Goal: Find specific page/section: Find specific page/section

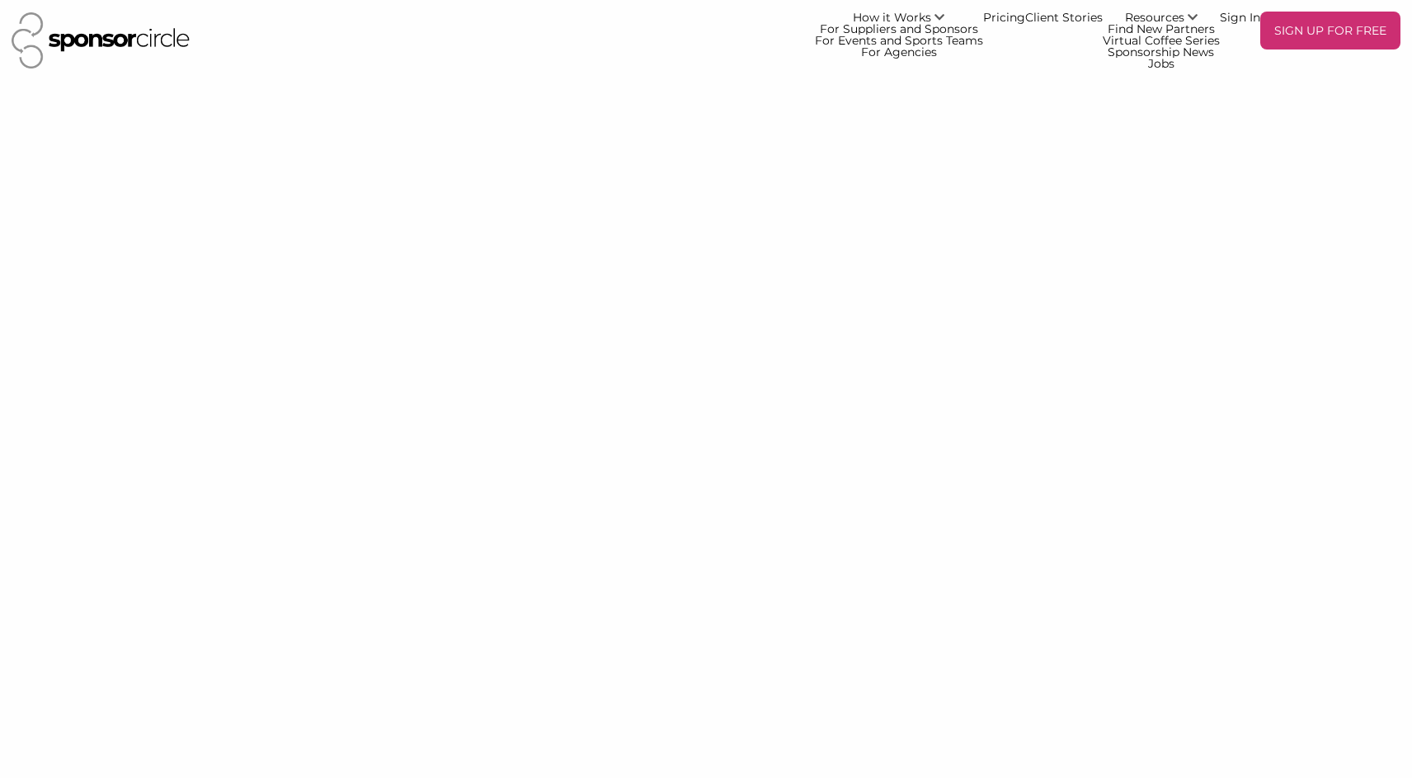
click at [153, 40] on img at bounding box center [101, 40] width 178 height 56
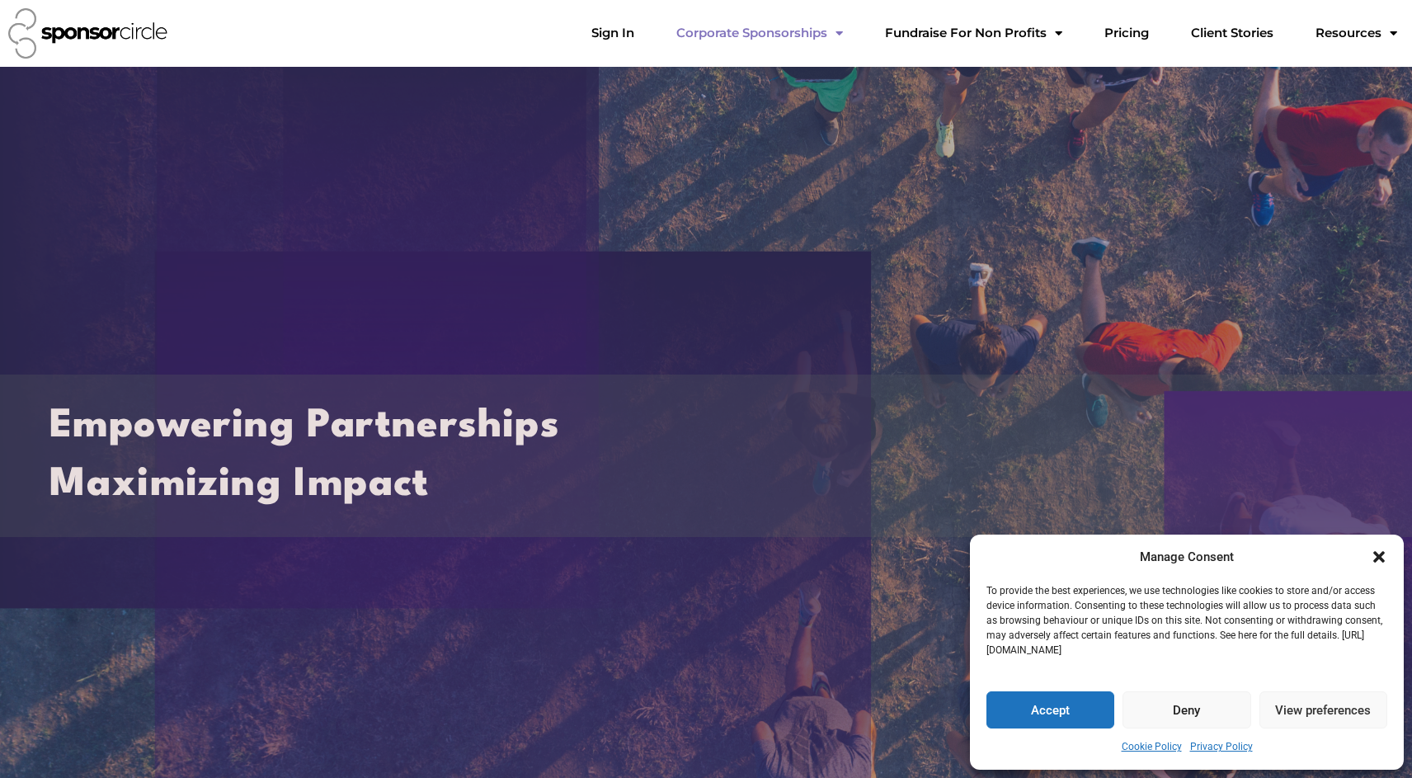
click at [816, 39] on link "Corporate Sponsorships" at bounding box center [759, 32] width 193 height 33
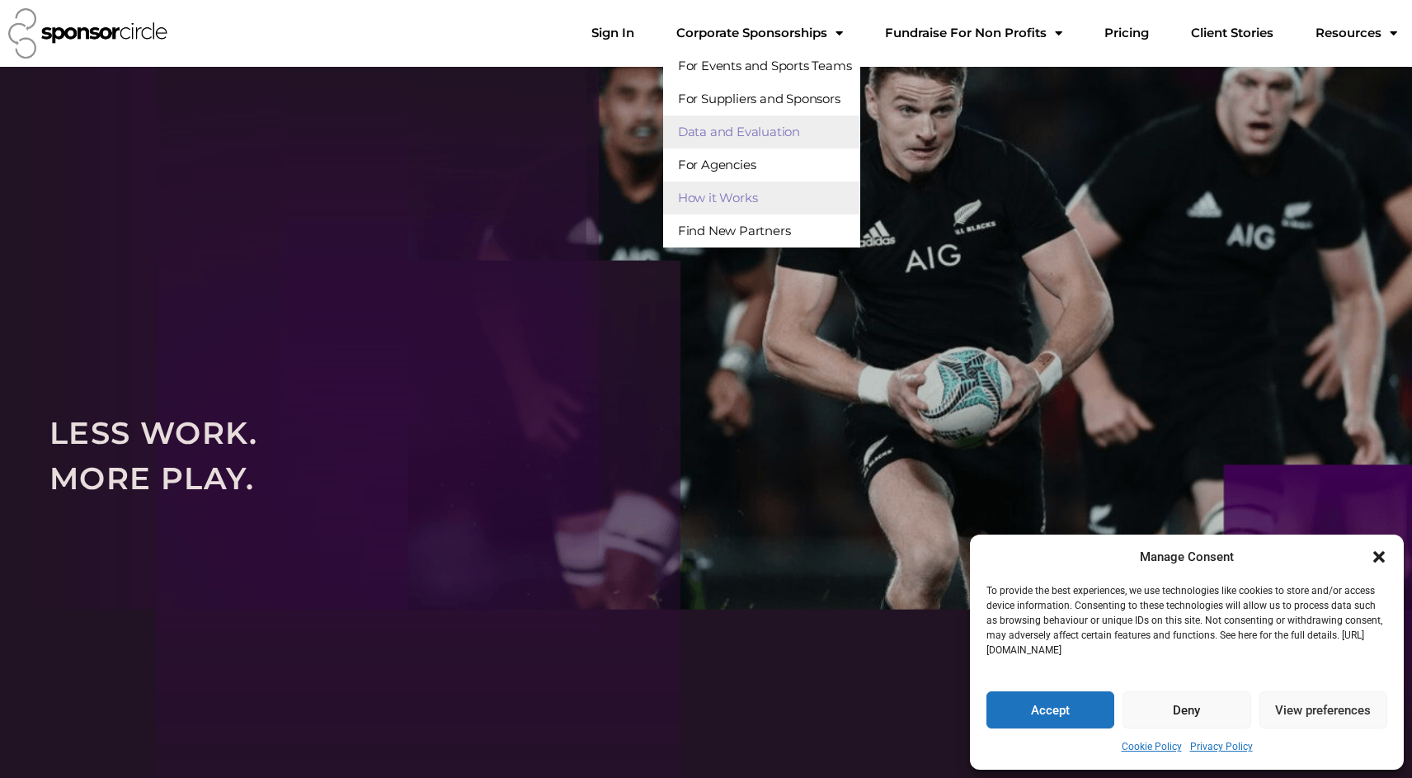
click at [819, 129] on link "Data and Evaluation" at bounding box center [761, 131] width 197 height 33
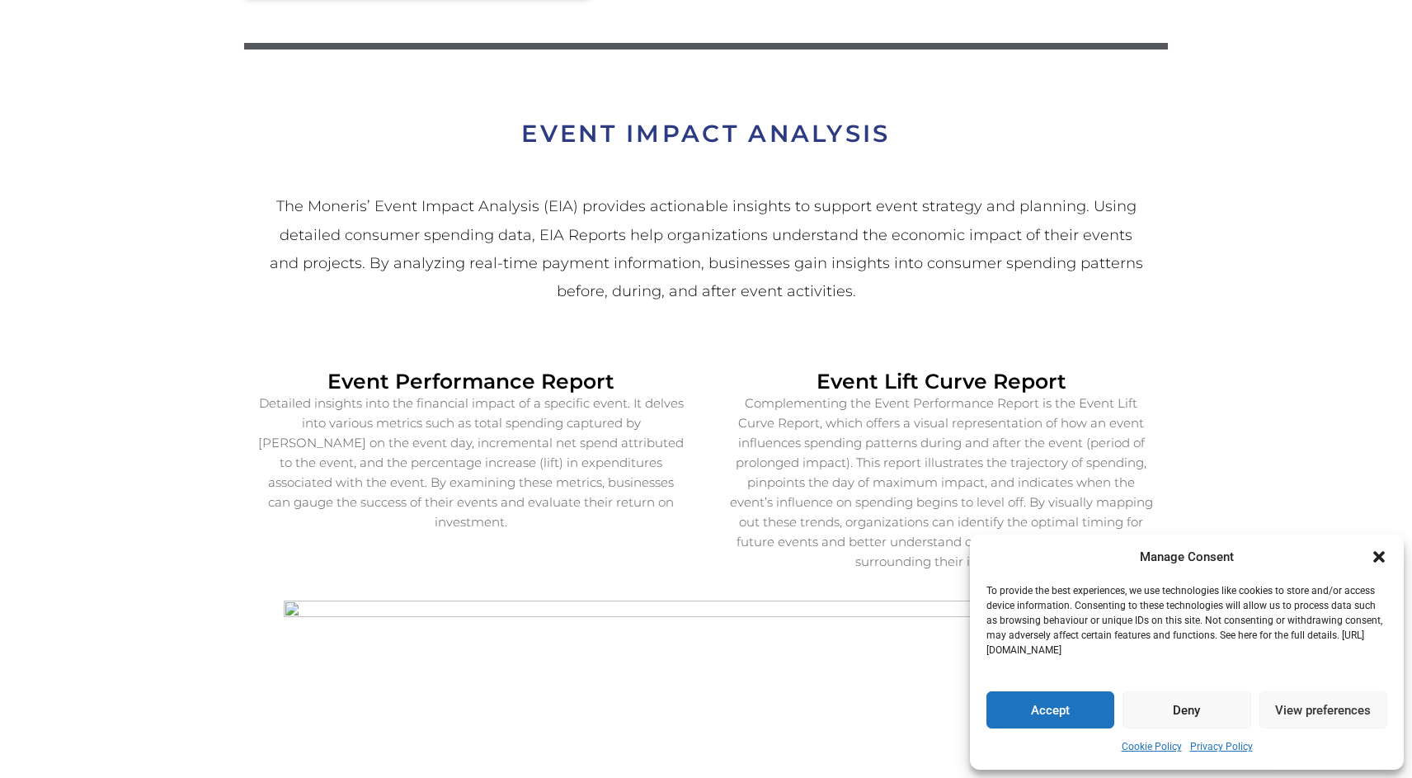
scroll to position [2172, 0]
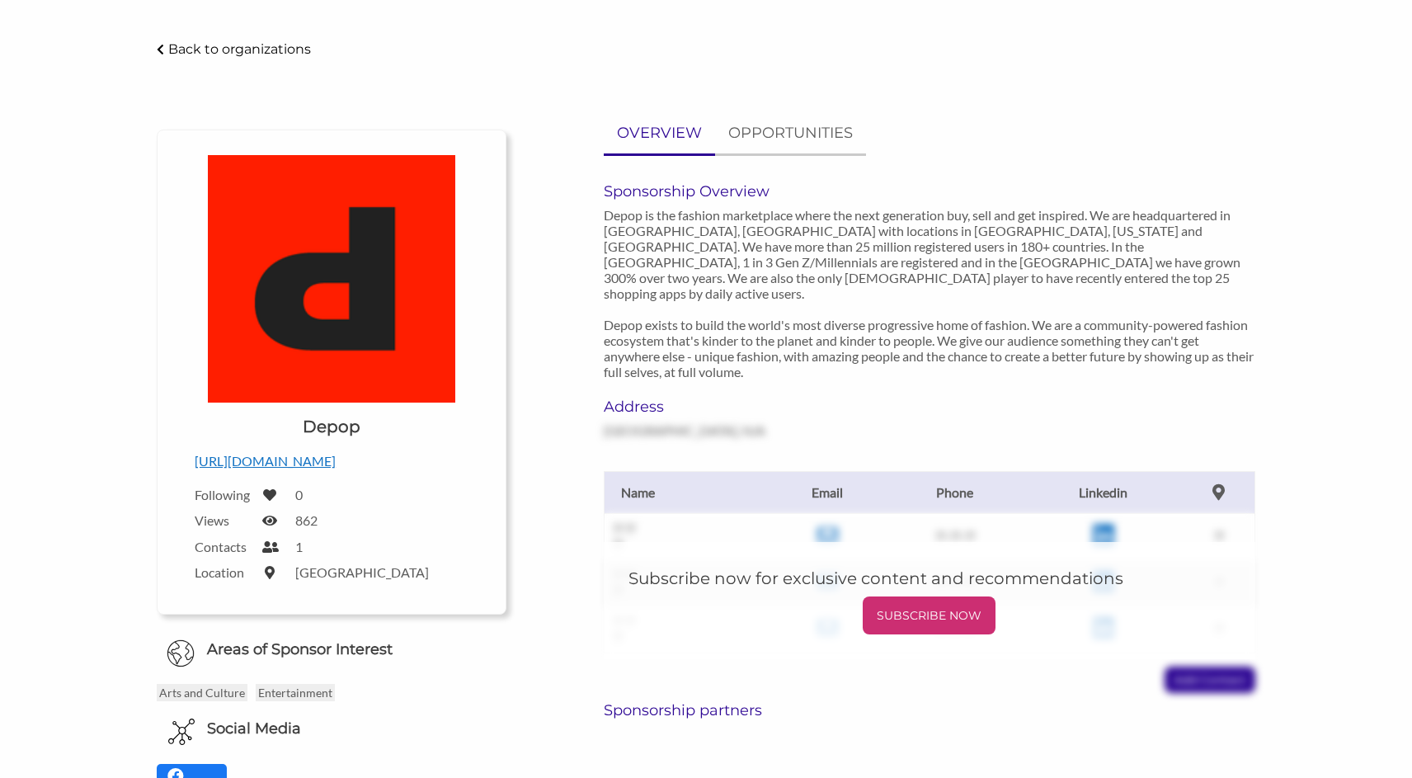
scroll to position [52, 0]
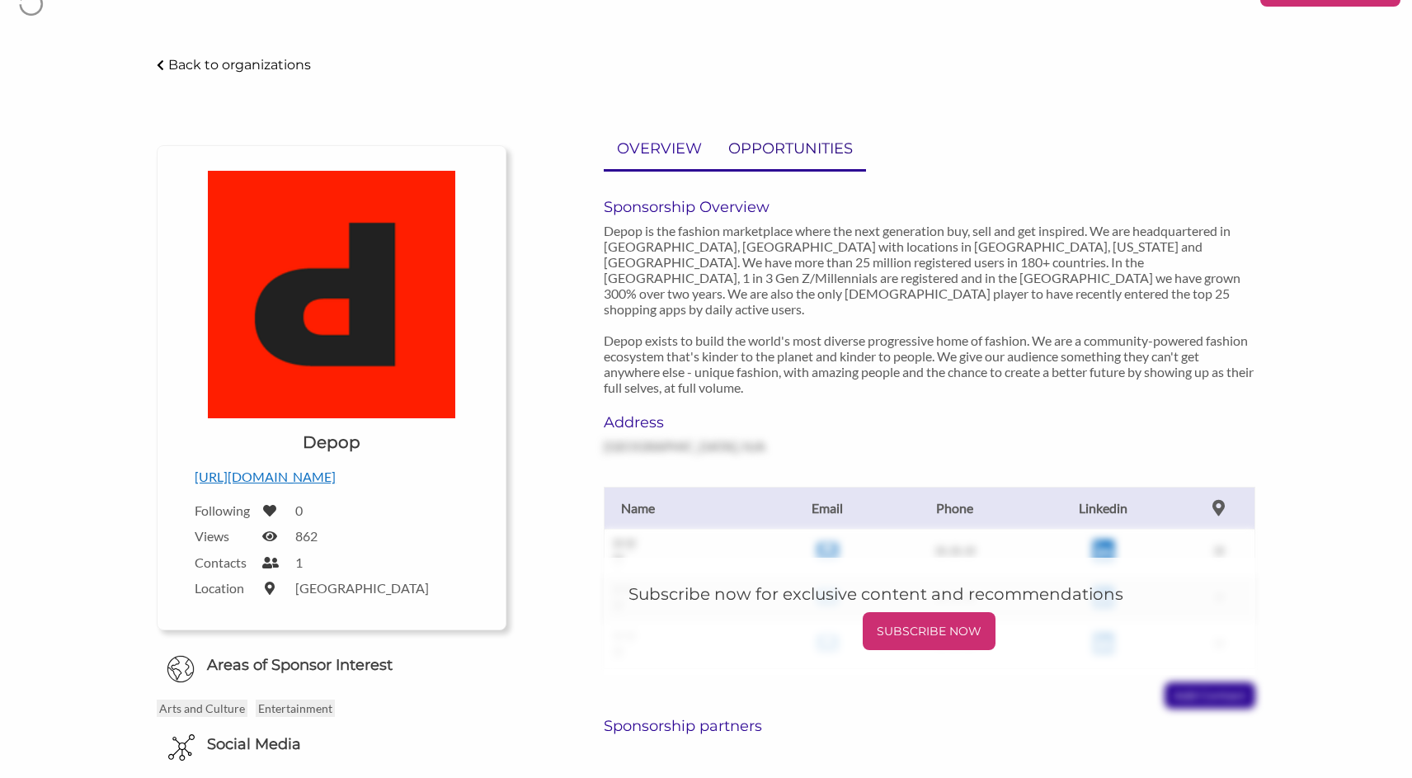
click at [783, 161] on link "OPPORTUNITIES" at bounding box center [790, 149] width 151 height 40
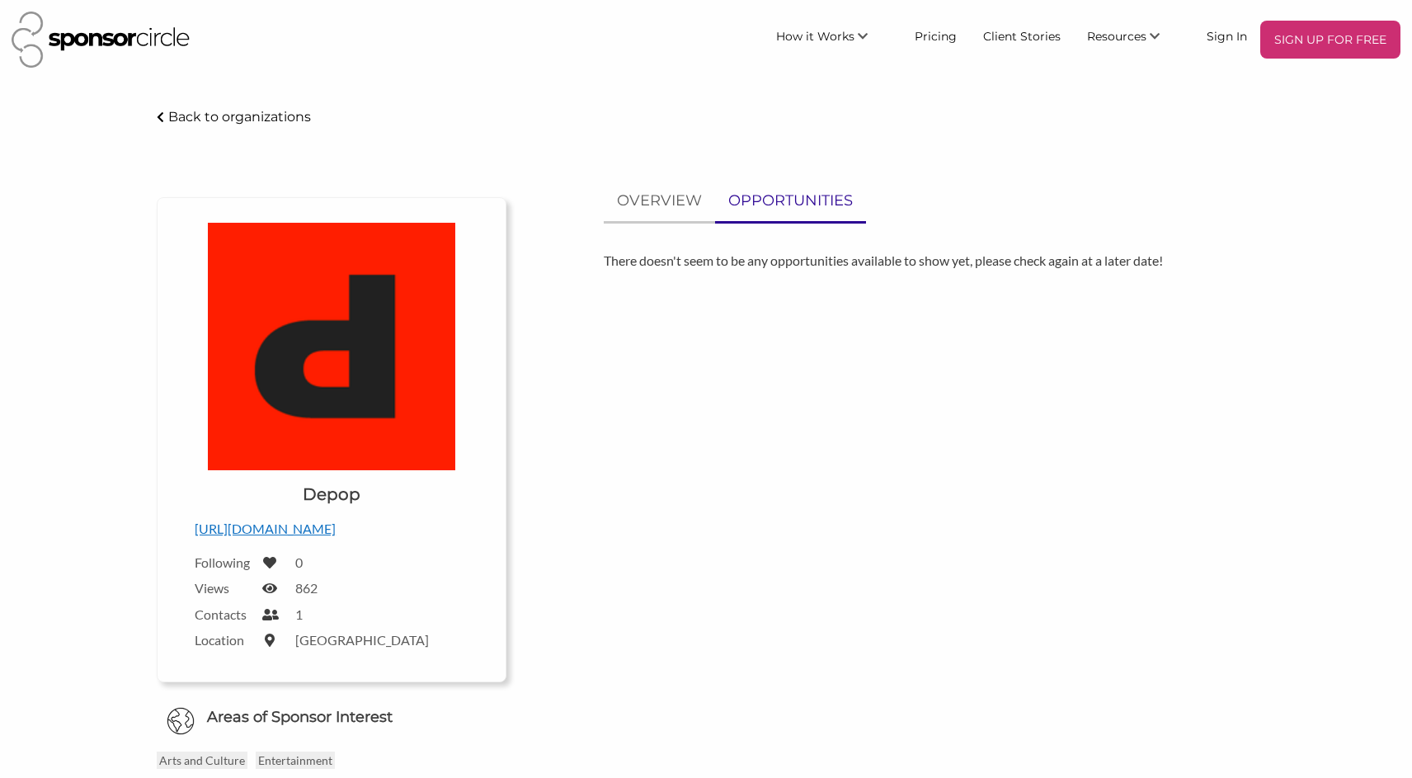
scroll to position [702, 0]
